Goal: Task Accomplishment & Management: Manage account settings

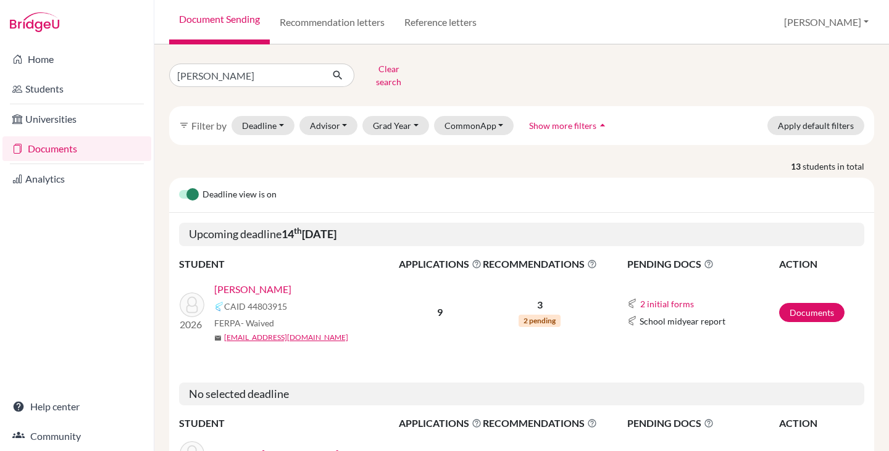
click at [251, 283] on link "[PERSON_NAME]" at bounding box center [252, 289] width 77 height 15
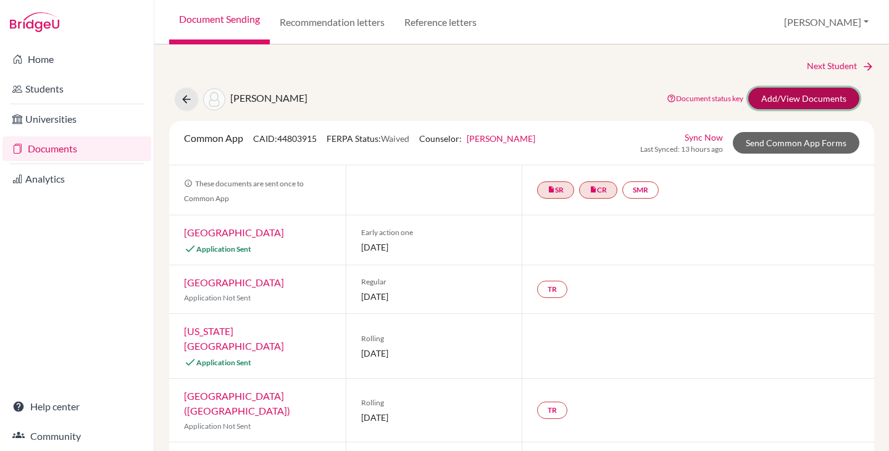
click at [779, 94] on link "Add/View Documents" at bounding box center [803, 99] width 111 height 22
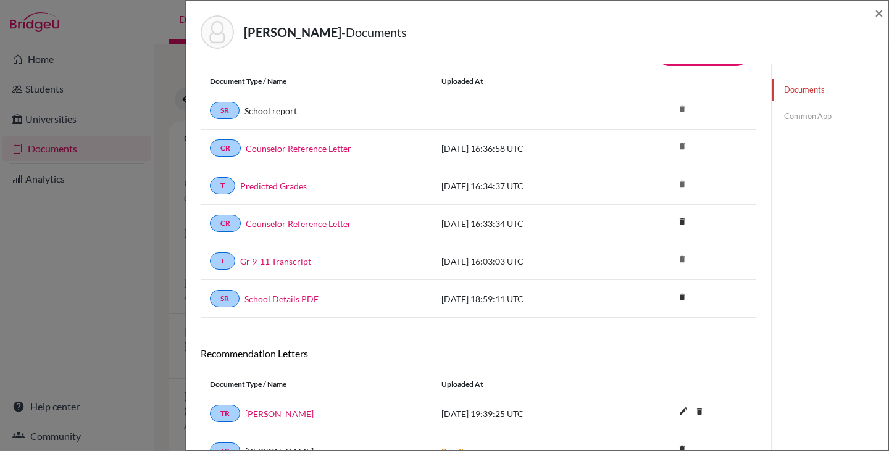
scroll to position [10, 0]
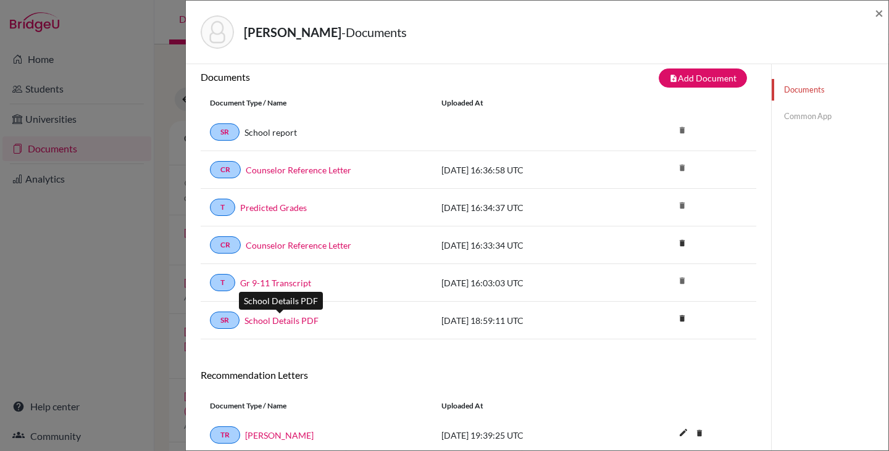
click at [275, 321] on link "School Details PDF" at bounding box center [281, 320] width 74 height 13
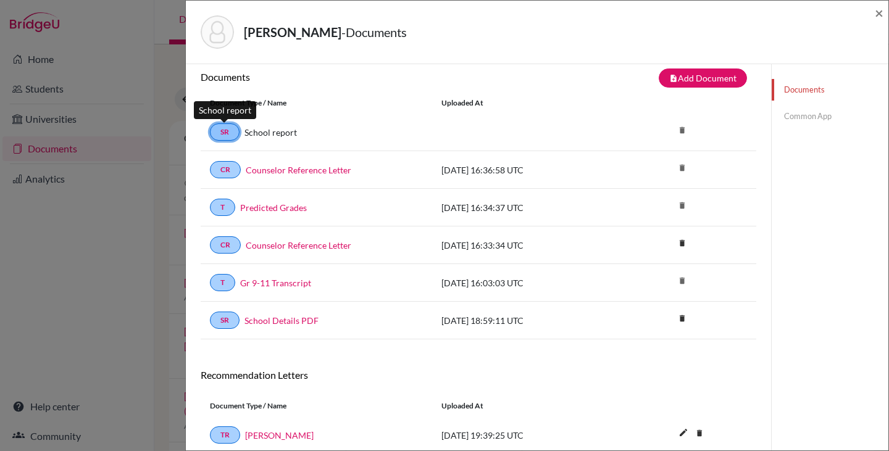
click at [222, 131] on link "SR" at bounding box center [225, 131] width 30 height 17
click at [228, 131] on link "SR" at bounding box center [225, 131] width 30 height 17
click at [877, 12] on span "×" at bounding box center [878, 13] width 9 height 18
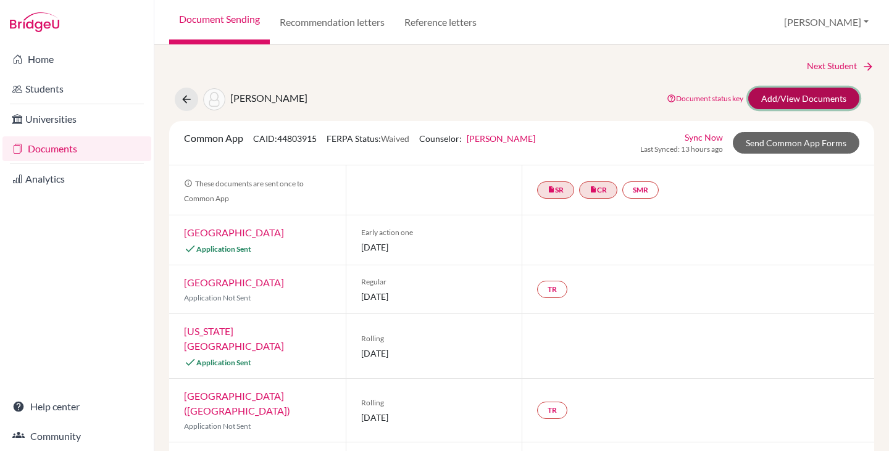
click at [795, 91] on link "Add/View Documents" at bounding box center [803, 99] width 111 height 22
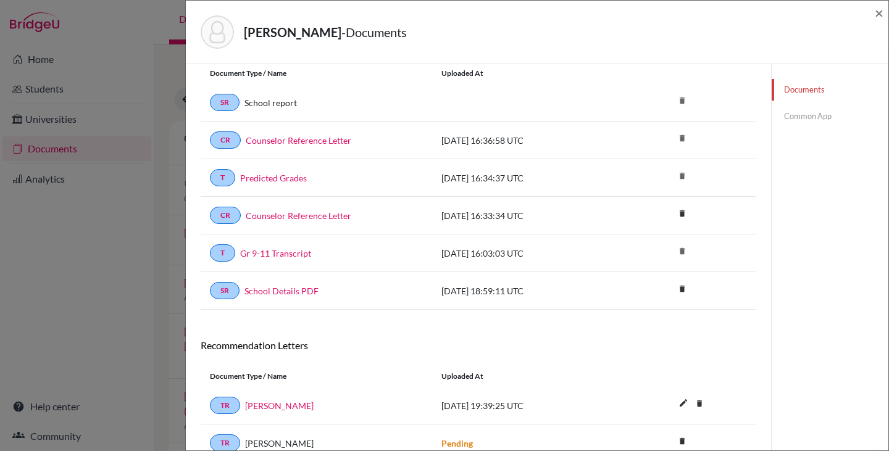
scroll to position [62, 0]
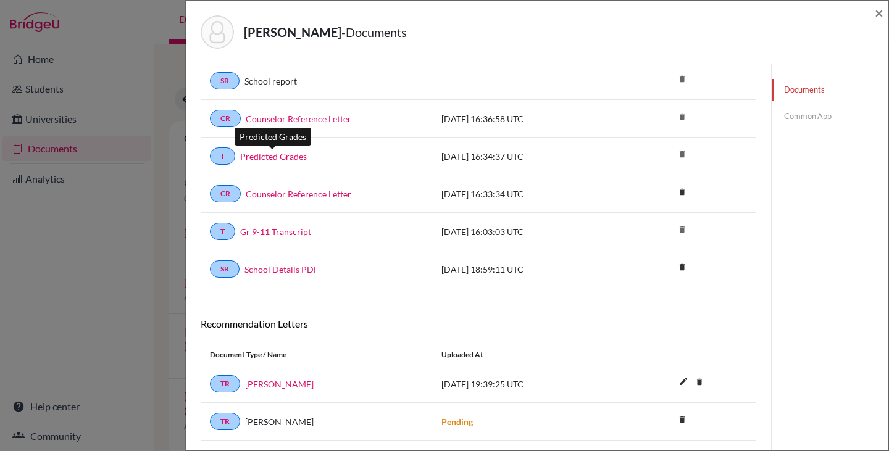
click at [284, 154] on link "Predicted Grades" at bounding box center [273, 156] width 67 height 13
